Goal: Download file/media

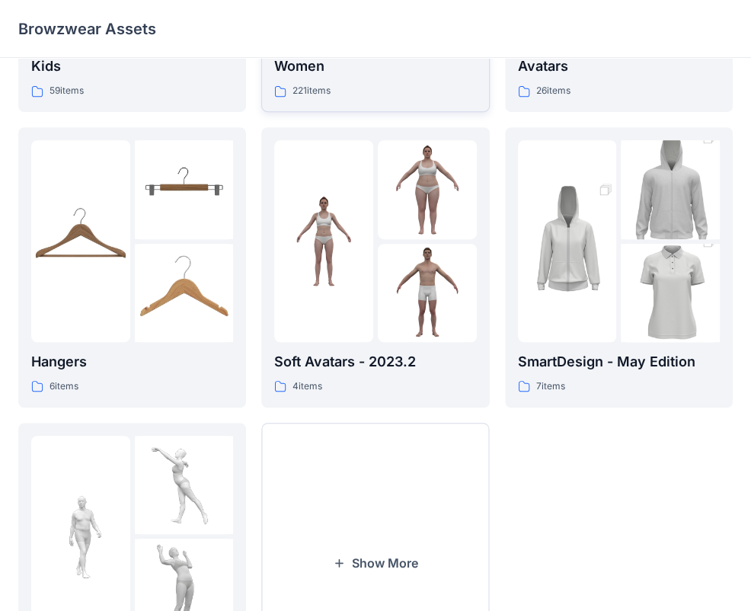
scroll to position [379, 0]
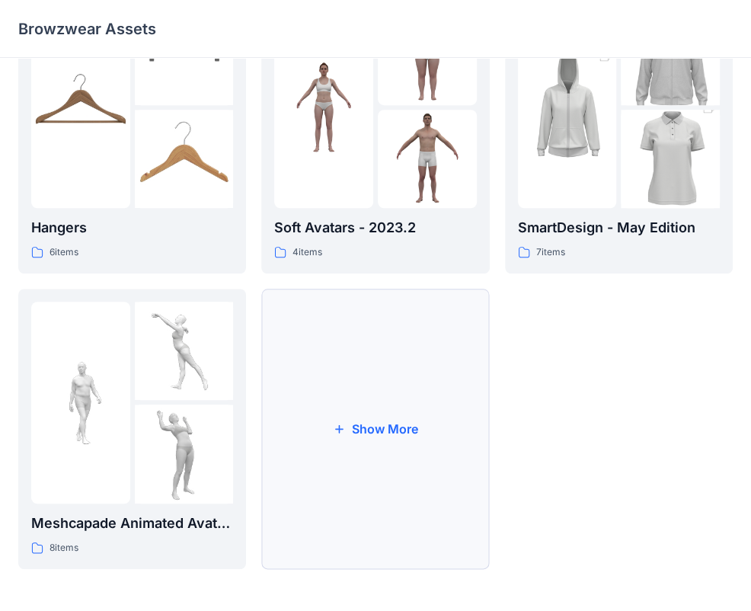
click at [380, 430] on button "Show More" at bounding box center [375, 429] width 228 height 280
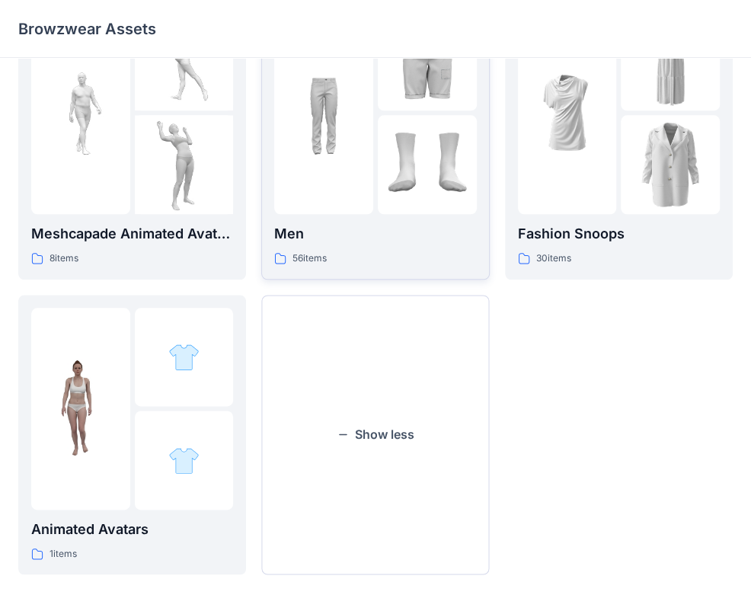
scroll to position [674, 0]
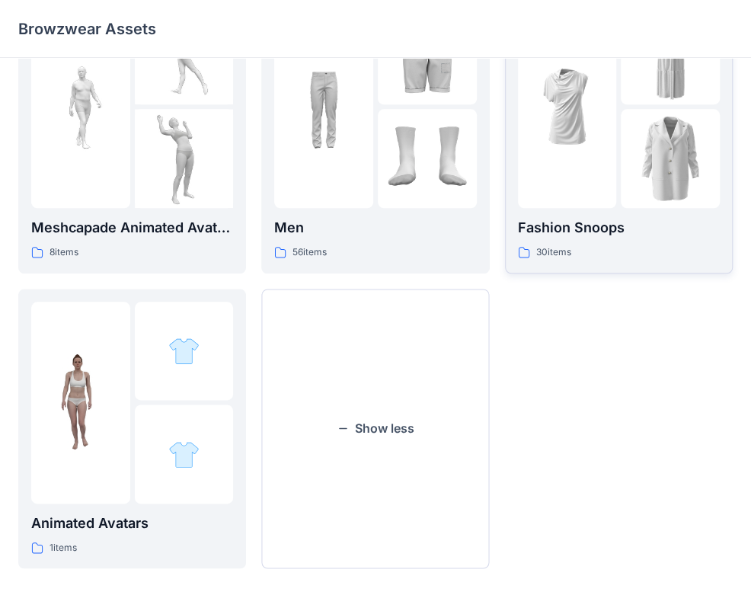
click at [575, 187] on div at bounding box center [567, 107] width 99 height 202
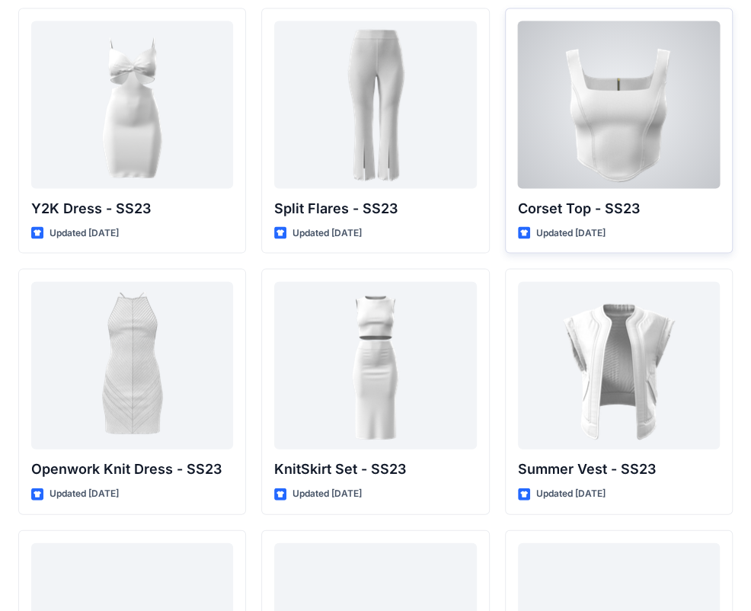
scroll to position [1376, 0]
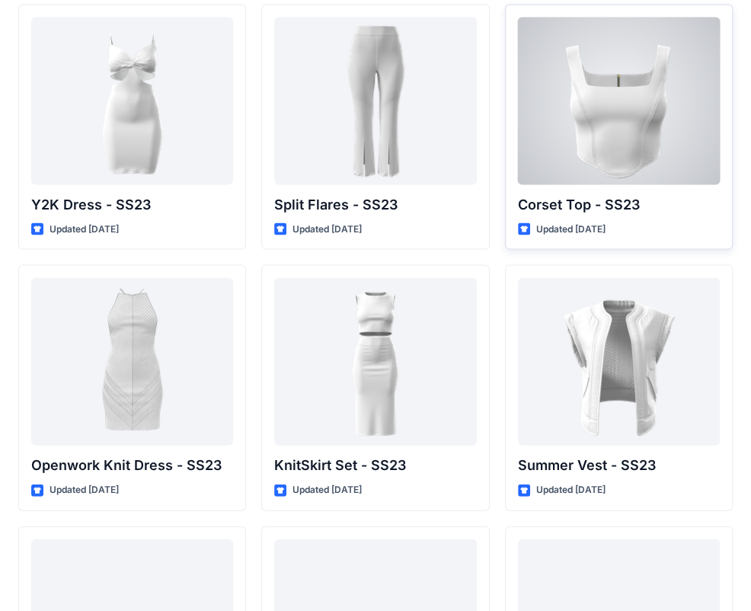
click at [644, 126] on div at bounding box center [619, 102] width 202 height 168
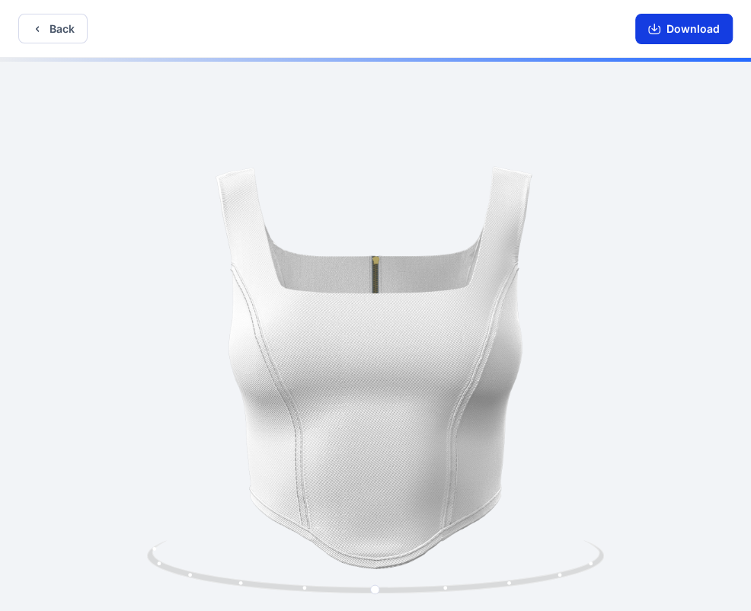
click at [687, 32] on button "Download" at bounding box center [683, 29] width 97 height 30
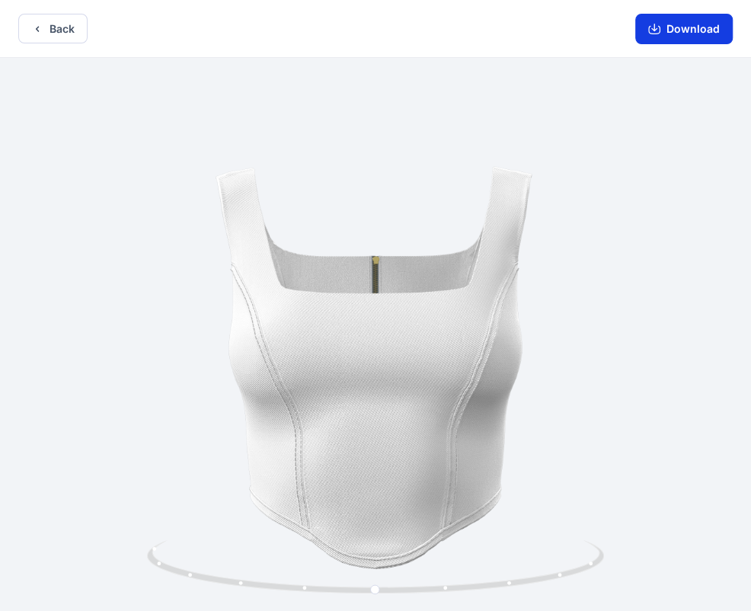
click at [669, 25] on button "Download" at bounding box center [683, 29] width 97 height 30
